Goal: Task Accomplishment & Management: Manage account settings

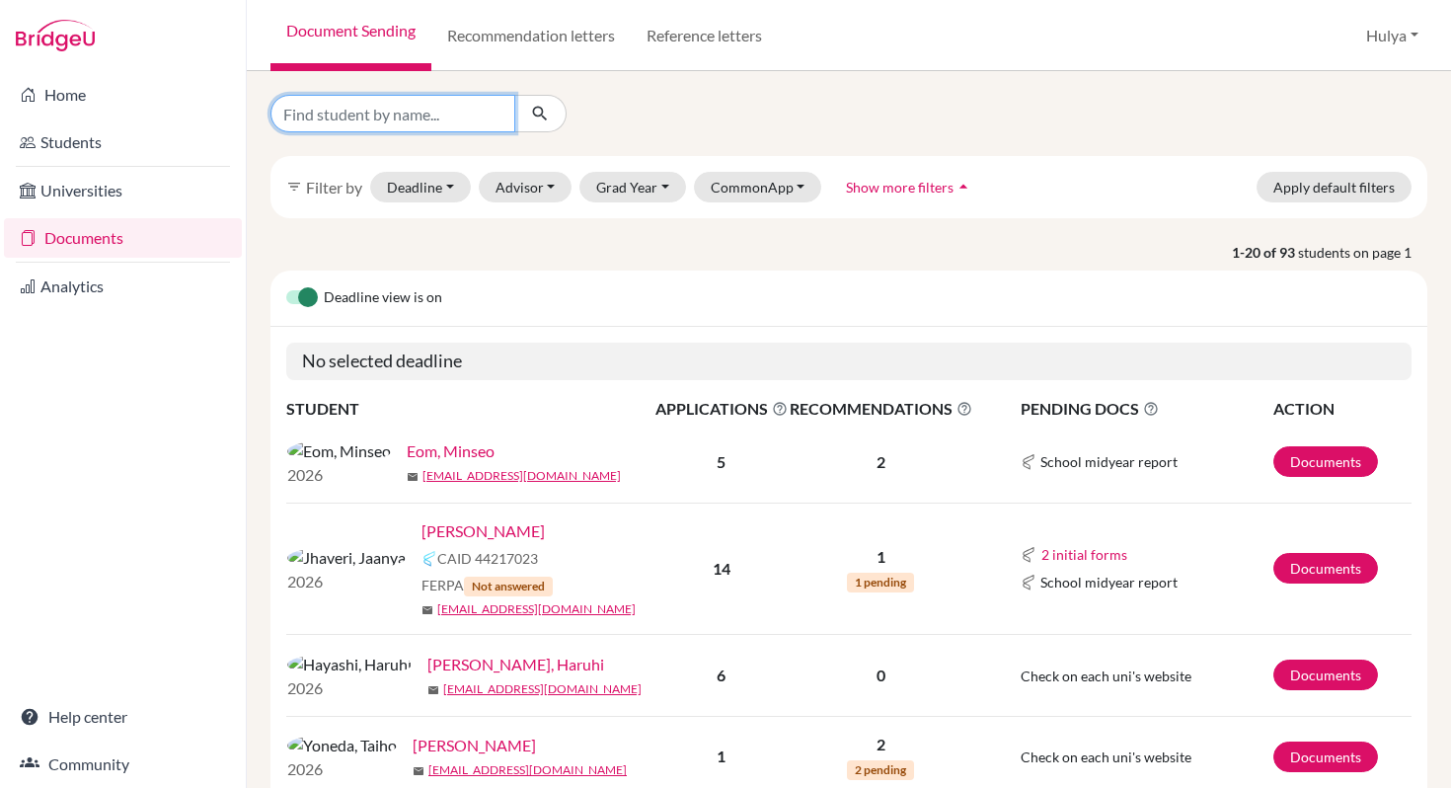
click at [469, 116] on input "Find student by name..." at bounding box center [393, 114] width 245 height 38
type input "eom"
click button "submit" at bounding box center [540, 114] width 52 height 38
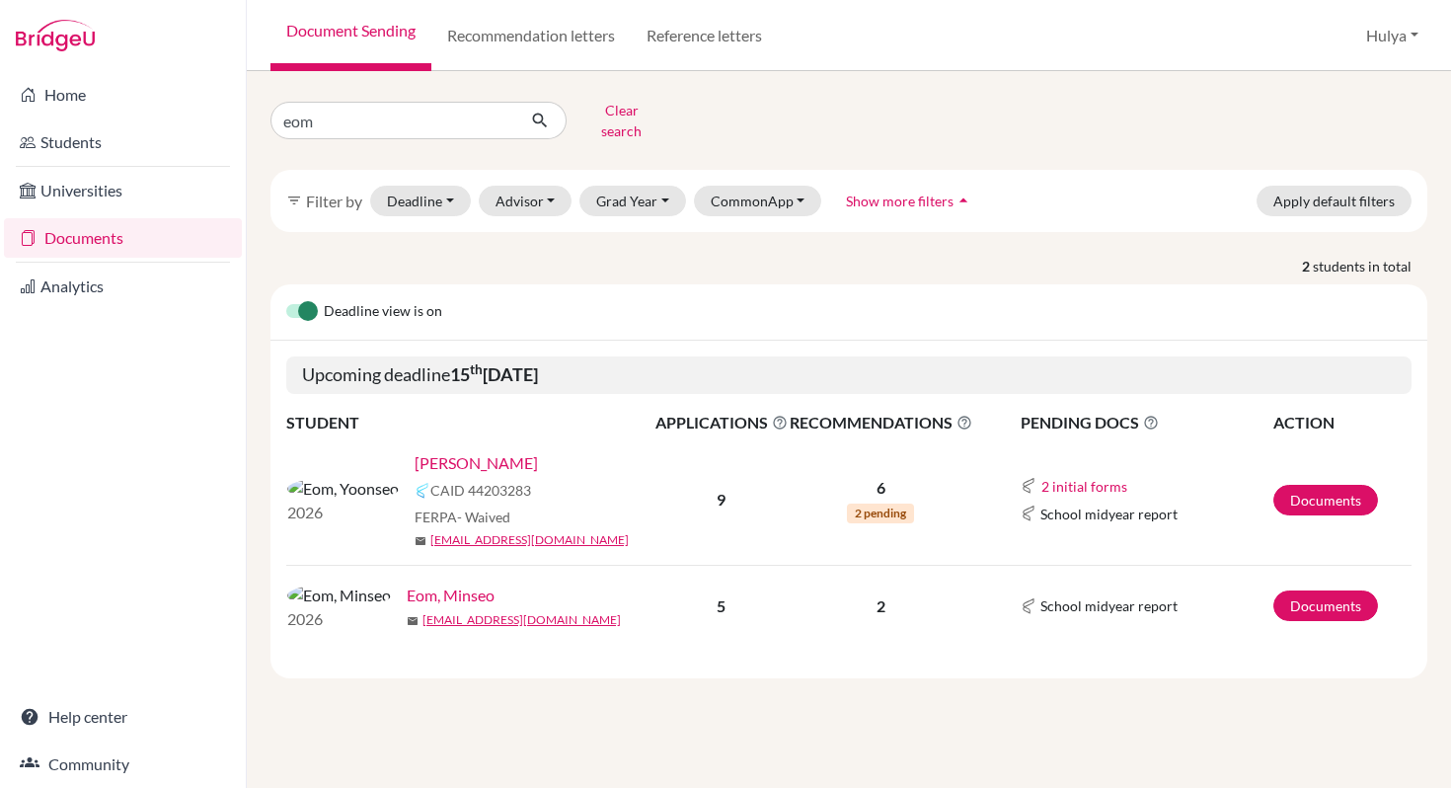
click at [415, 451] on link "Eom, Yoonseo" at bounding box center [476, 463] width 123 height 24
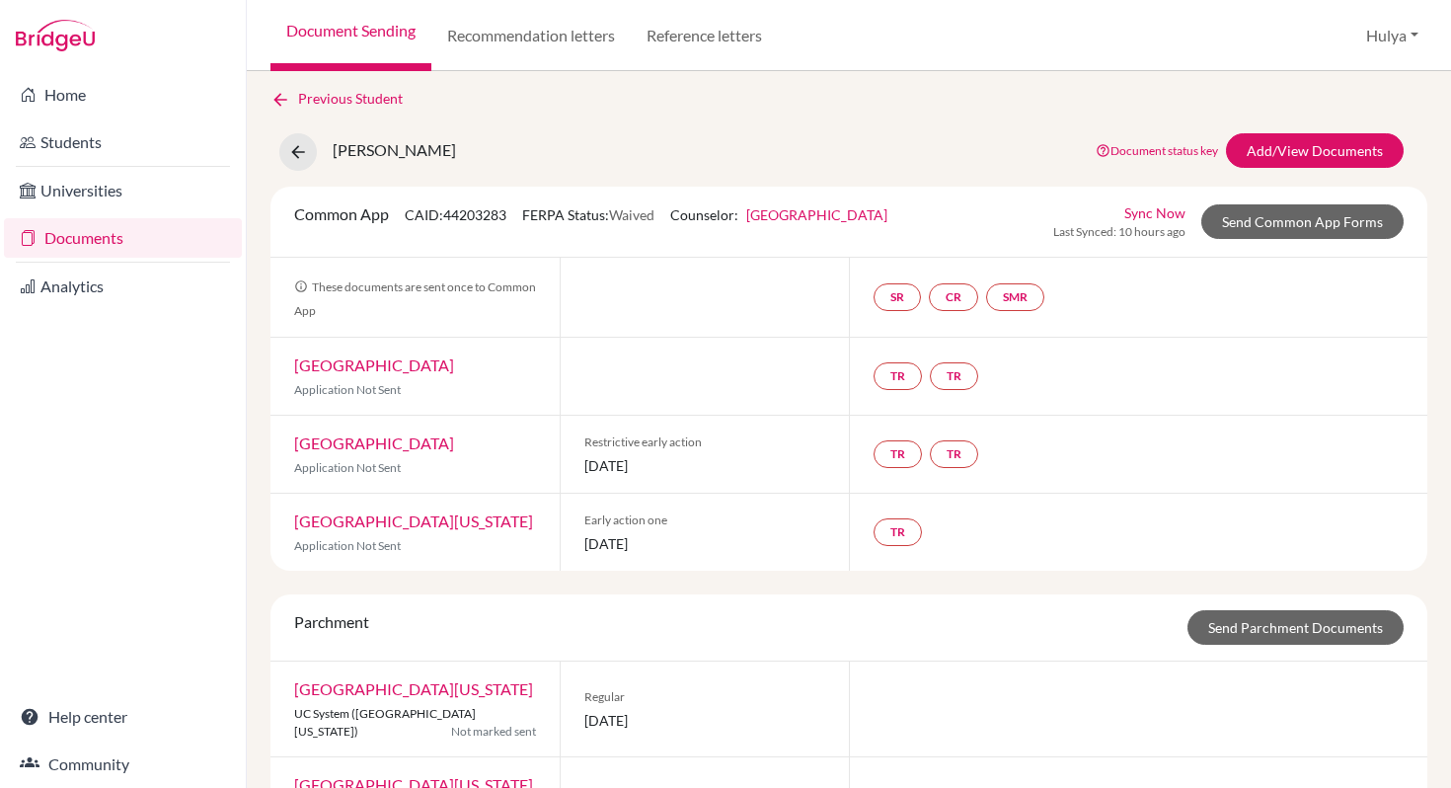
scroll to position [8, 0]
click at [1365, 136] on link "Add/View Documents" at bounding box center [1315, 149] width 178 height 35
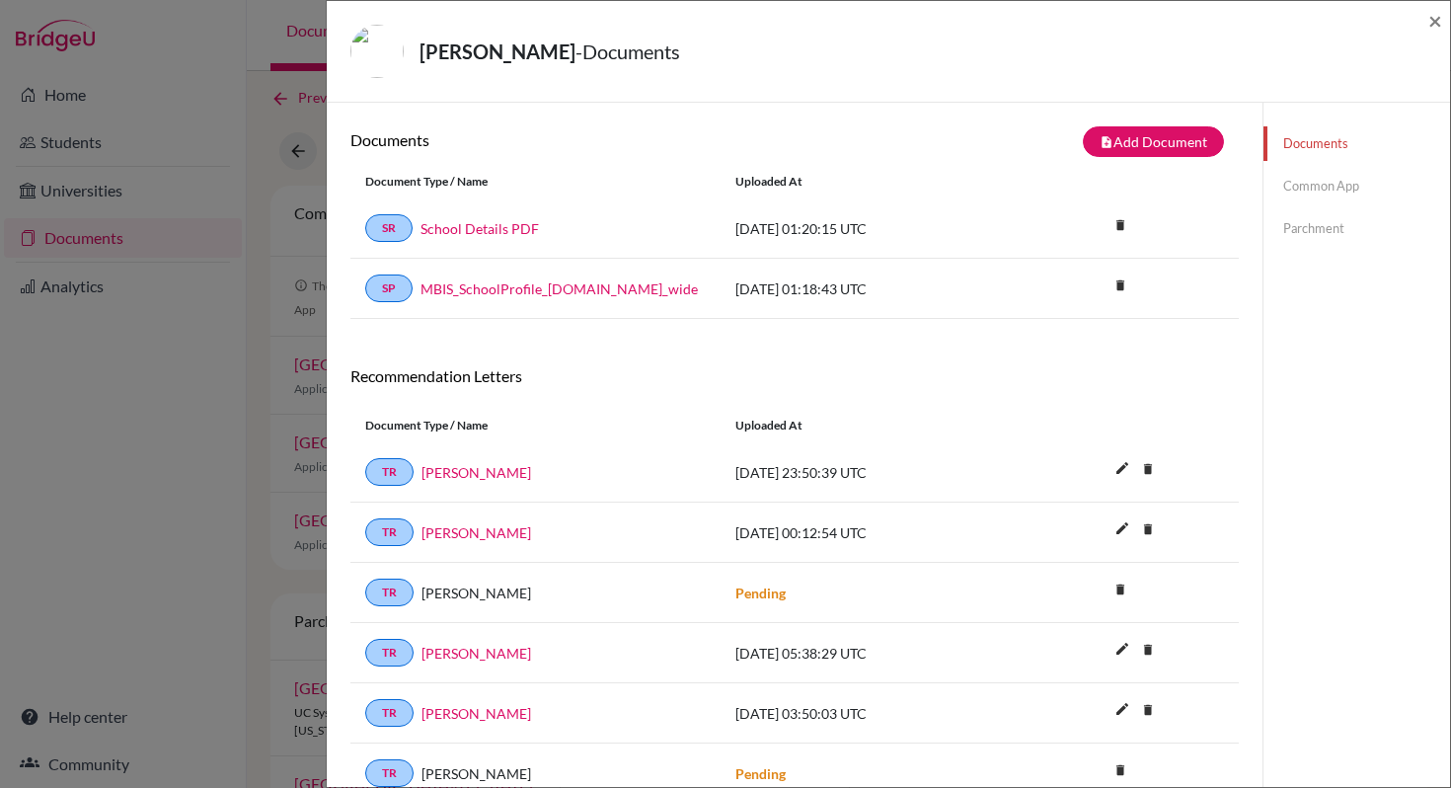
scroll to position [104, 0]
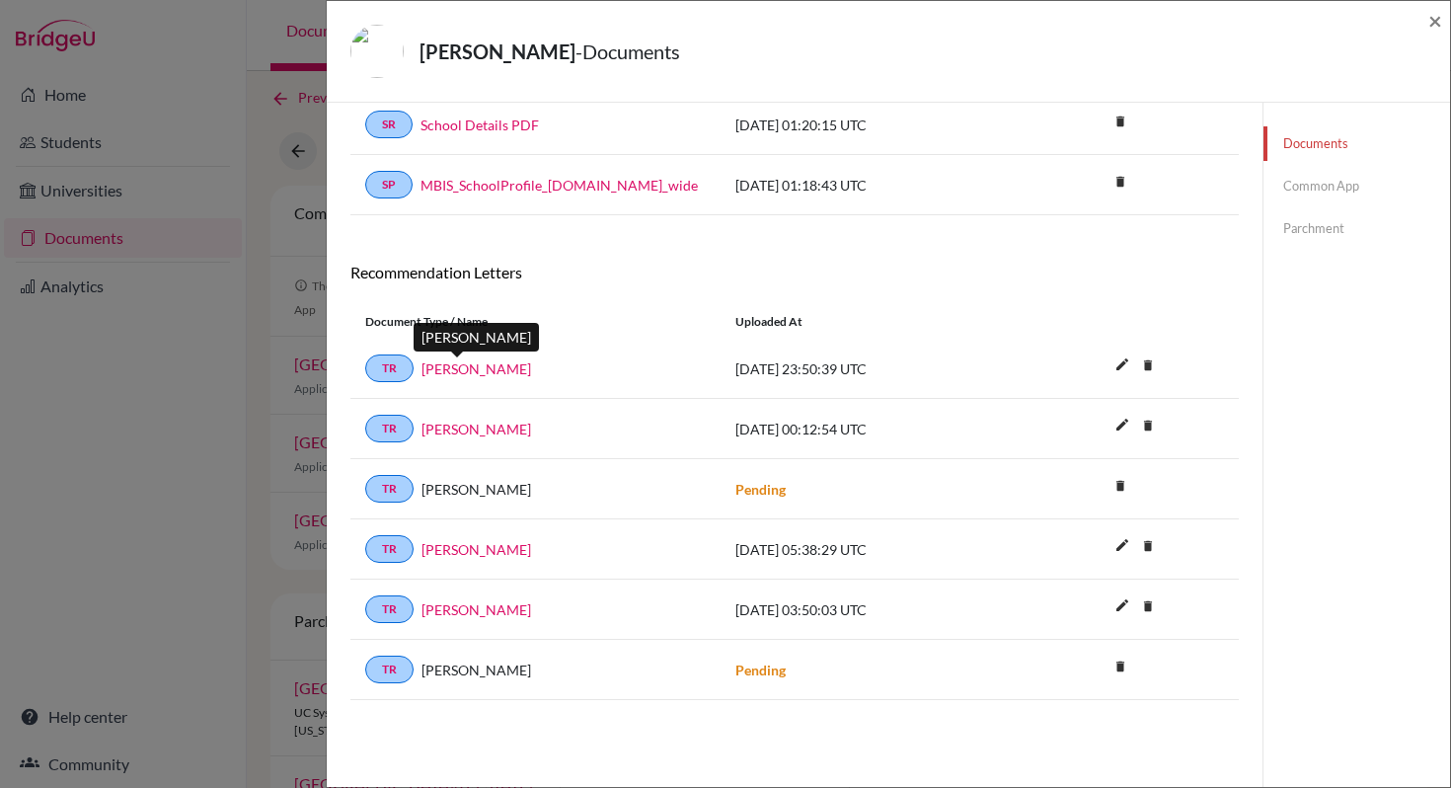
click at [470, 367] on link "[PERSON_NAME]" at bounding box center [477, 368] width 110 height 21
click at [443, 434] on link "[PERSON_NAME]" at bounding box center [477, 429] width 110 height 21
click at [455, 555] on link "Malcolm Drew" at bounding box center [477, 549] width 110 height 21
click at [441, 606] on link "Mark Deyss" at bounding box center [477, 609] width 110 height 21
click at [468, 439] on div "TR Brad Jones" at bounding box center [535, 429] width 341 height 28
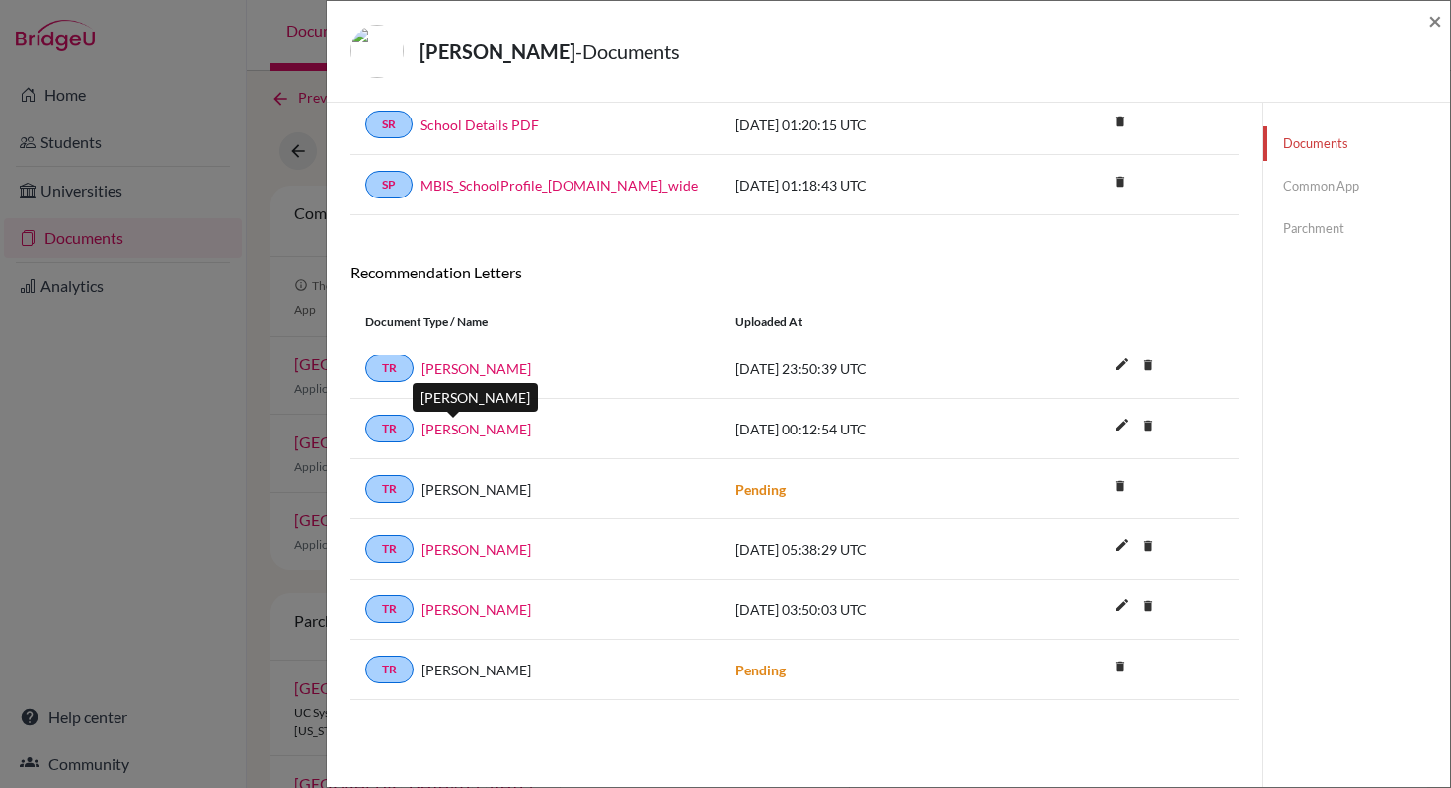
click at [466, 435] on link "Brad Jones" at bounding box center [477, 429] width 110 height 21
